Goal: Check status: Check status

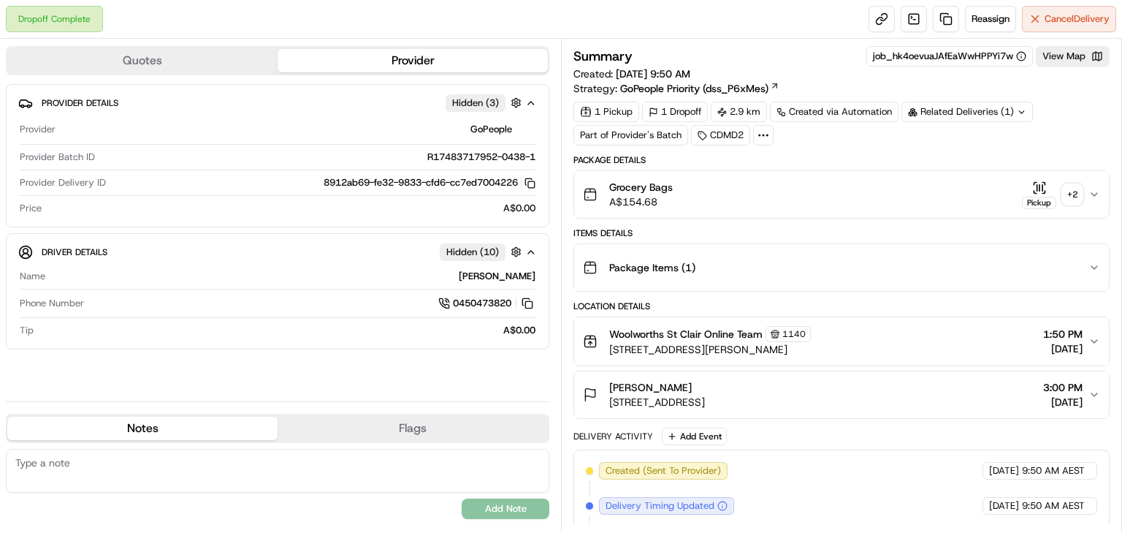
click at [1071, 197] on div "+ 2" at bounding box center [1073, 194] width 20 height 20
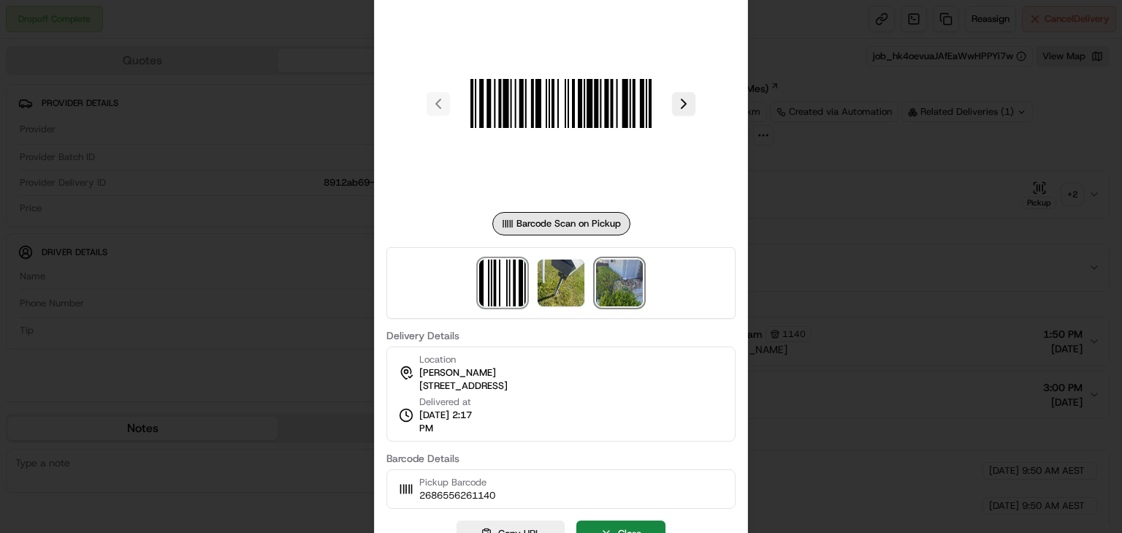
click at [636, 272] on img at bounding box center [619, 282] width 47 height 47
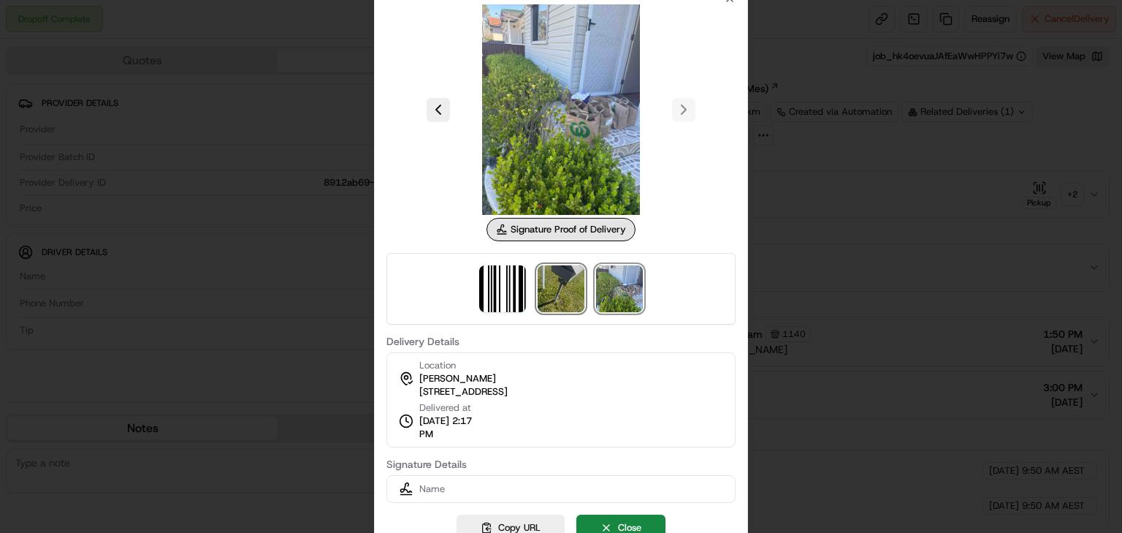
click at [561, 277] on img at bounding box center [561, 288] width 47 height 47
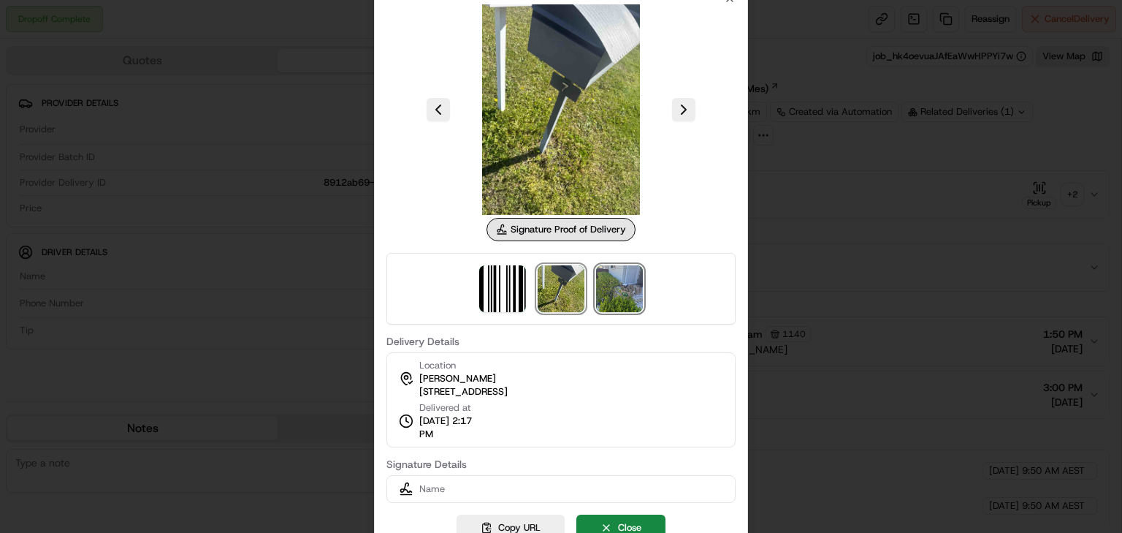
drag, startPoint x: 613, startPoint y: 296, endPoint x: 602, endPoint y: 284, distance: 16.6
click at [614, 296] on img at bounding box center [619, 288] width 47 height 47
